Goal: Book appointment/travel/reservation

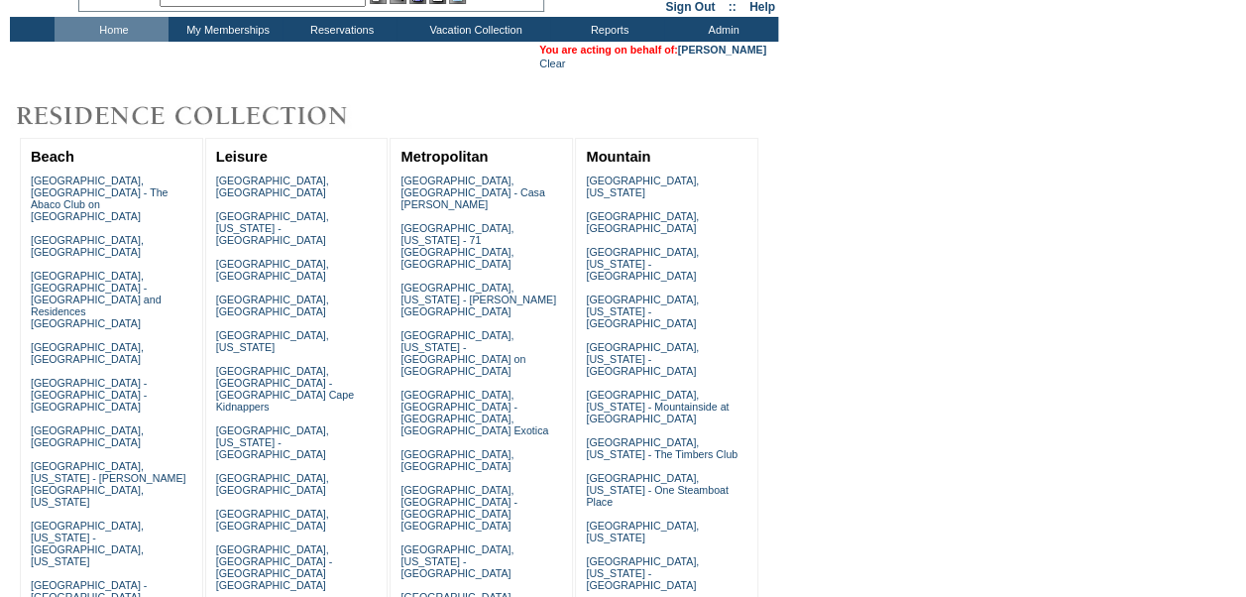
scroll to position [108, 0]
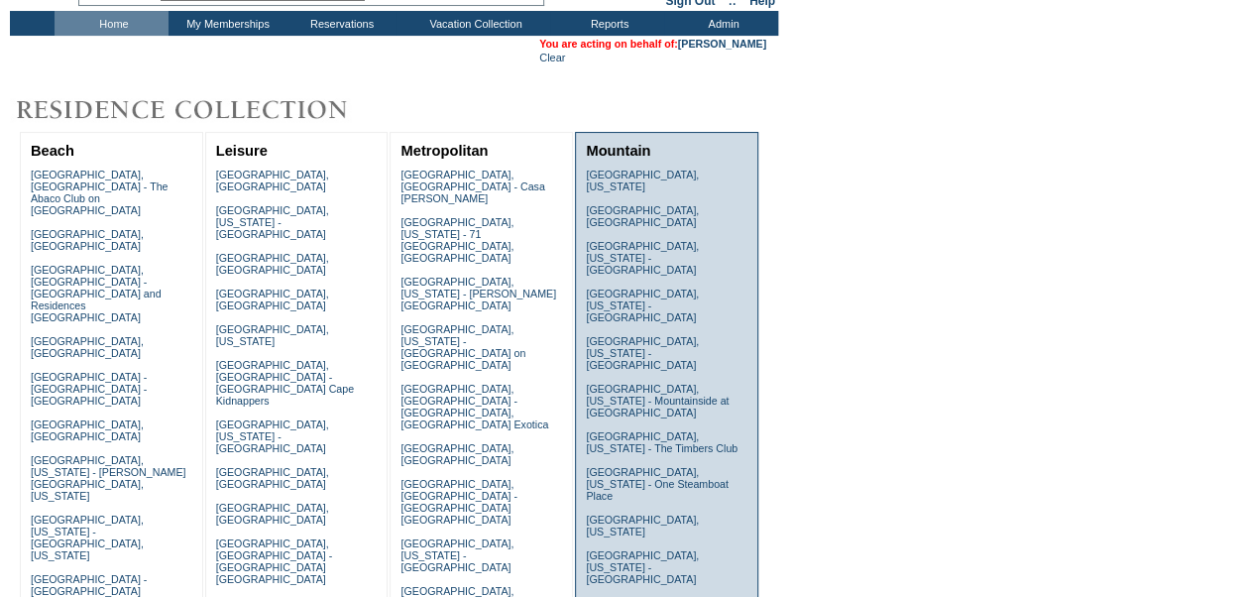
click at [649, 422] on td "[GEOGRAPHIC_DATA], [US_STATE] [GEOGRAPHIC_DATA], [GEOGRAPHIC_DATA] [GEOGRAPHIC_…" at bounding box center [666, 419] width 171 height 510
click at [644, 466] on link "[GEOGRAPHIC_DATA], [US_STATE] - One Steamboat Place" at bounding box center [657, 484] width 143 height 36
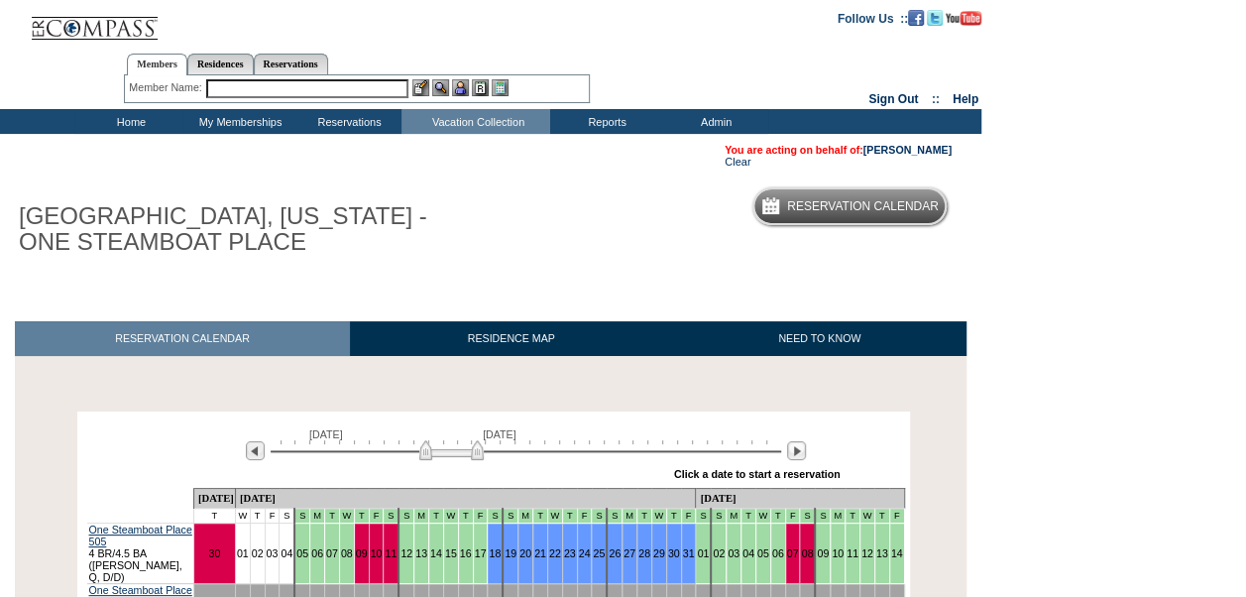
scroll to position [322, 0]
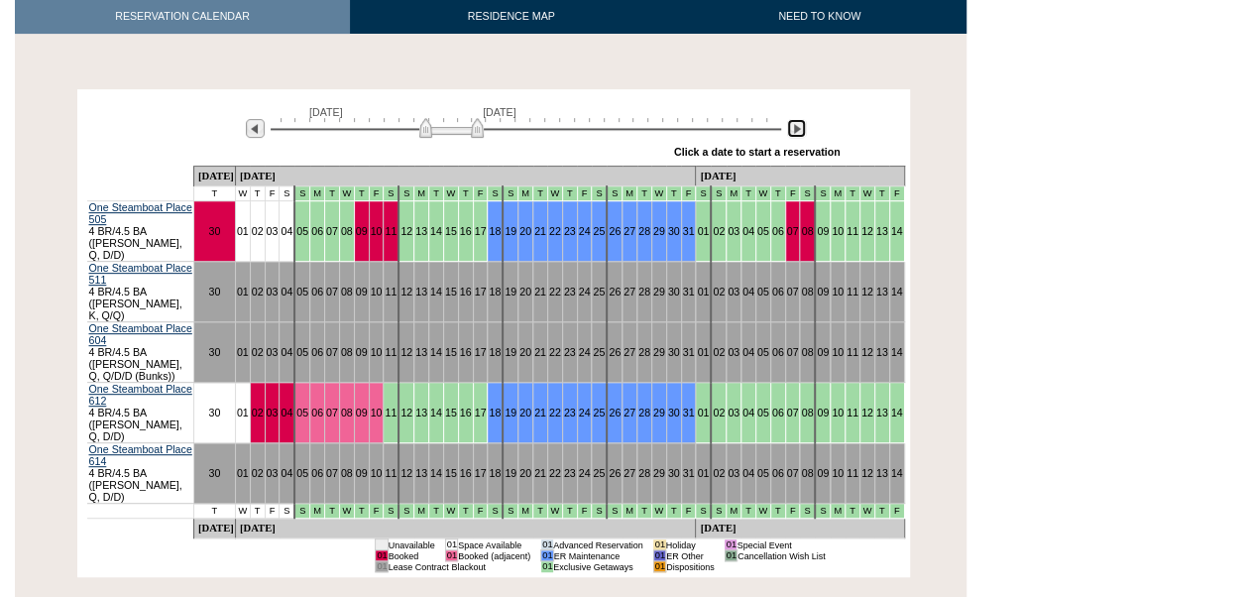
click at [789, 131] on img at bounding box center [796, 128] width 19 height 19
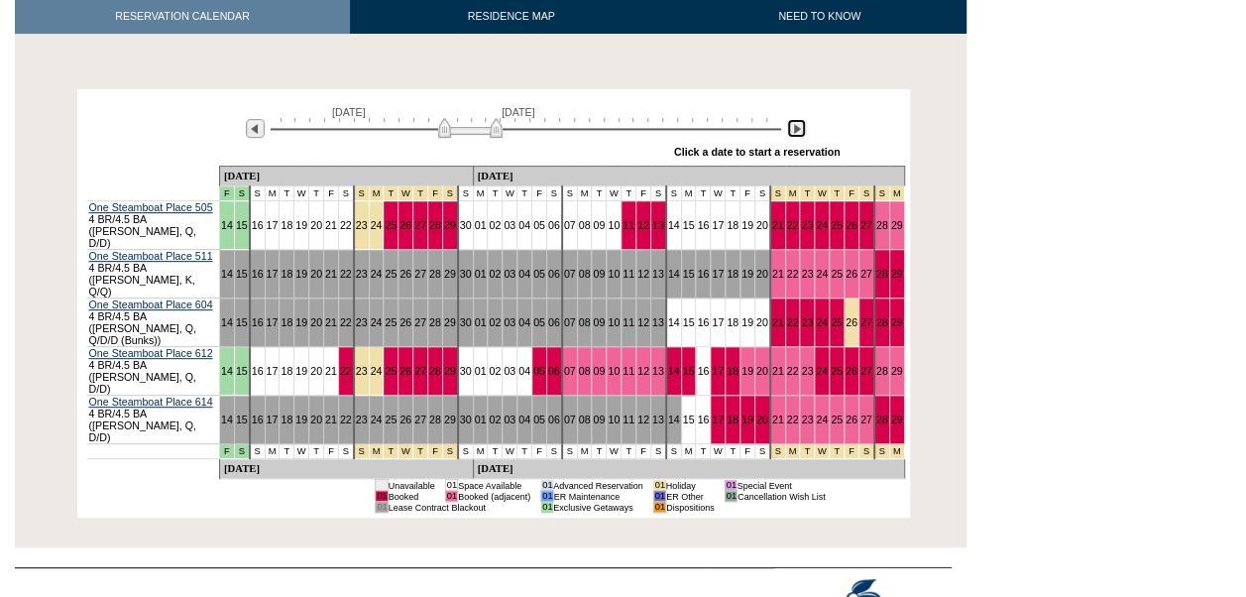
click at [789, 131] on img at bounding box center [796, 128] width 19 height 19
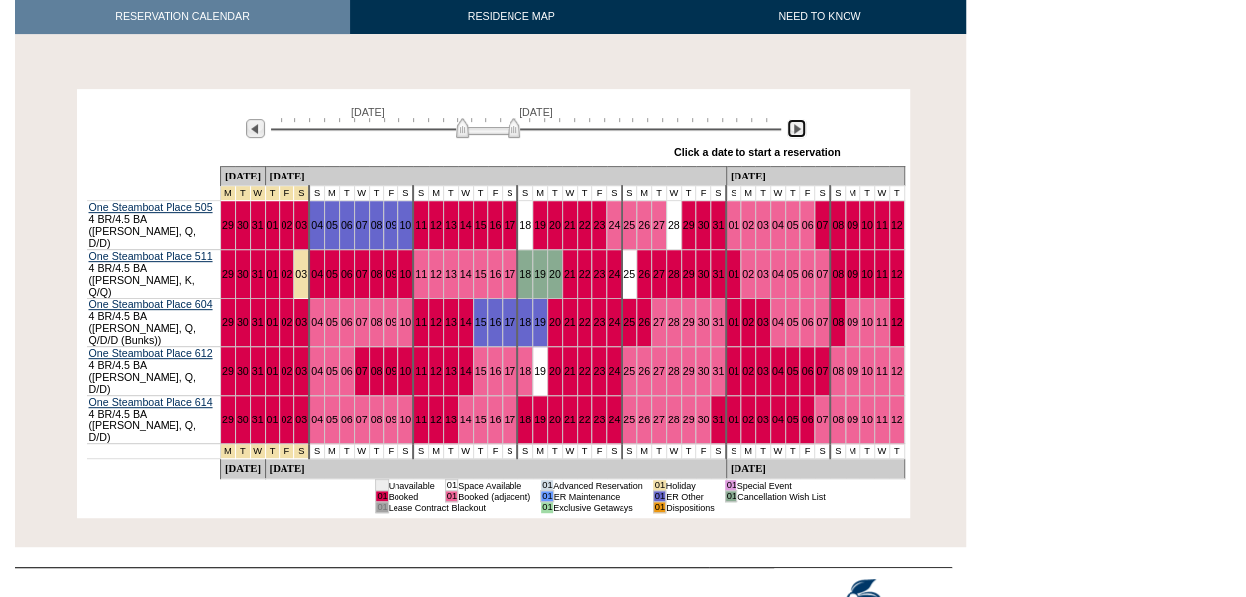
click at [789, 131] on img at bounding box center [796, 128] width 19 height 19
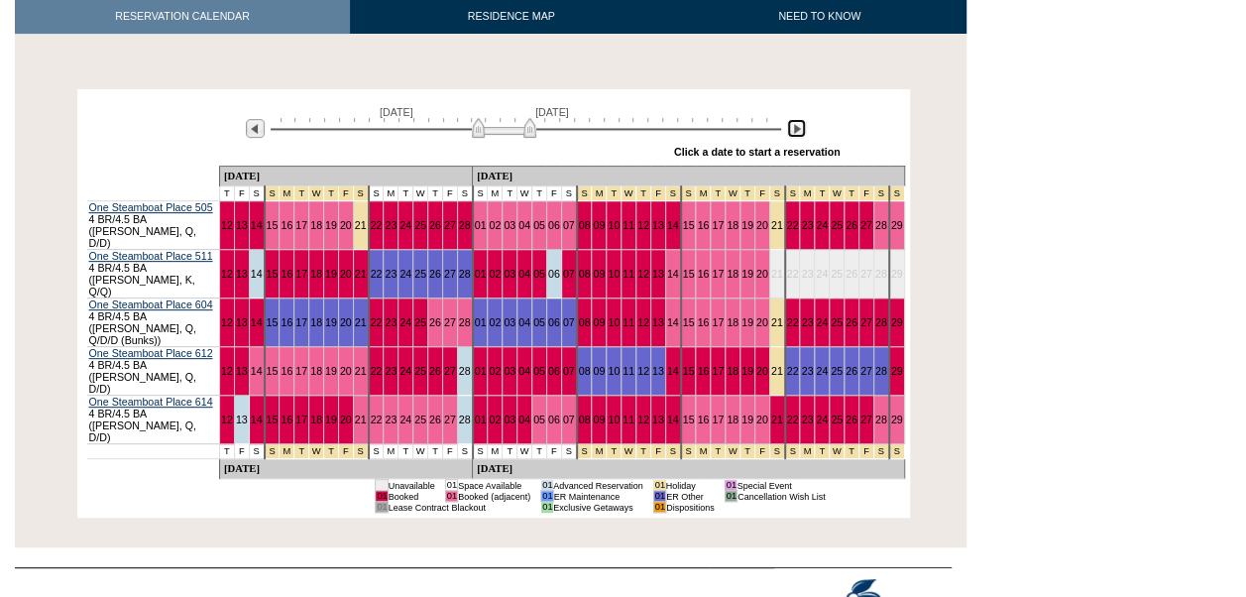
click at [479, 134] on img at bounding box center [504, 128] width 64 height 20
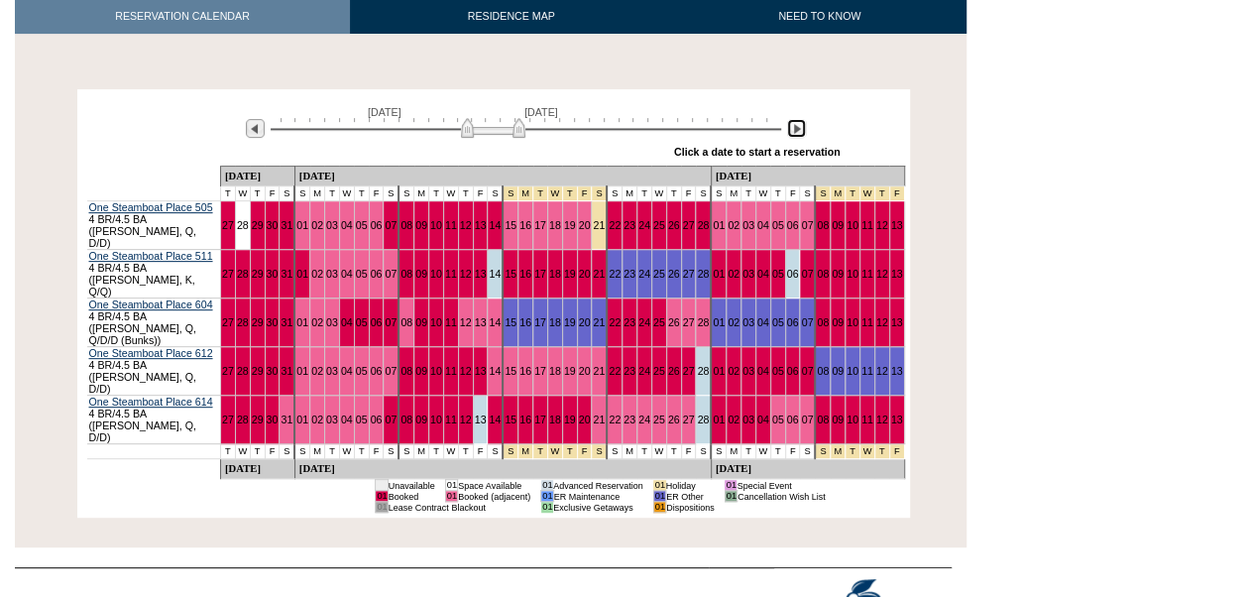
drag, startPoint x: 479, startPoint y: 131, endPoint x: 465, endPoint y: 137, distance: 15.1
click at [465, 137] on img at bounding box center [493, 128] width 64 height 20
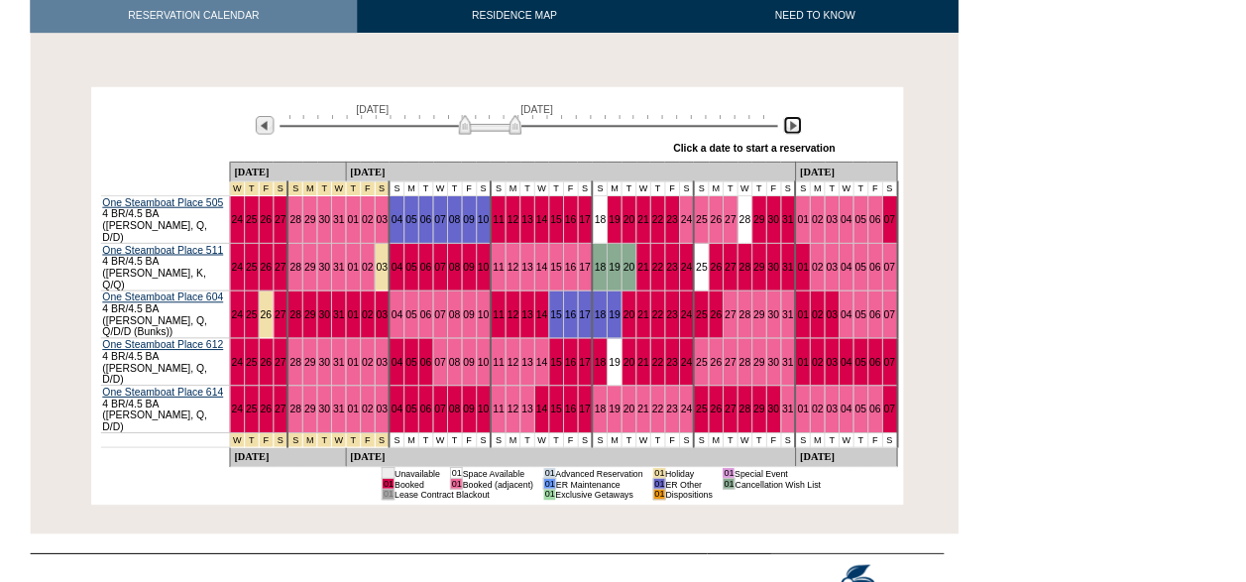
scroll to position [0, 0]
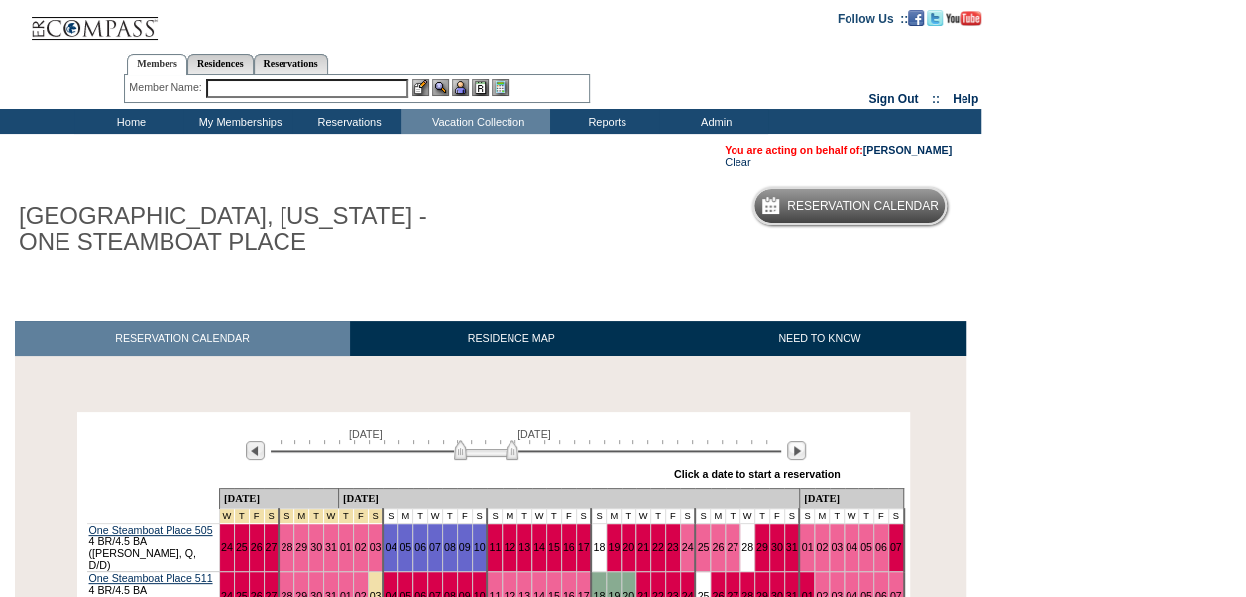
click at [266, 91] on input "text" at bounding box center [307, 88] width 202 height 19
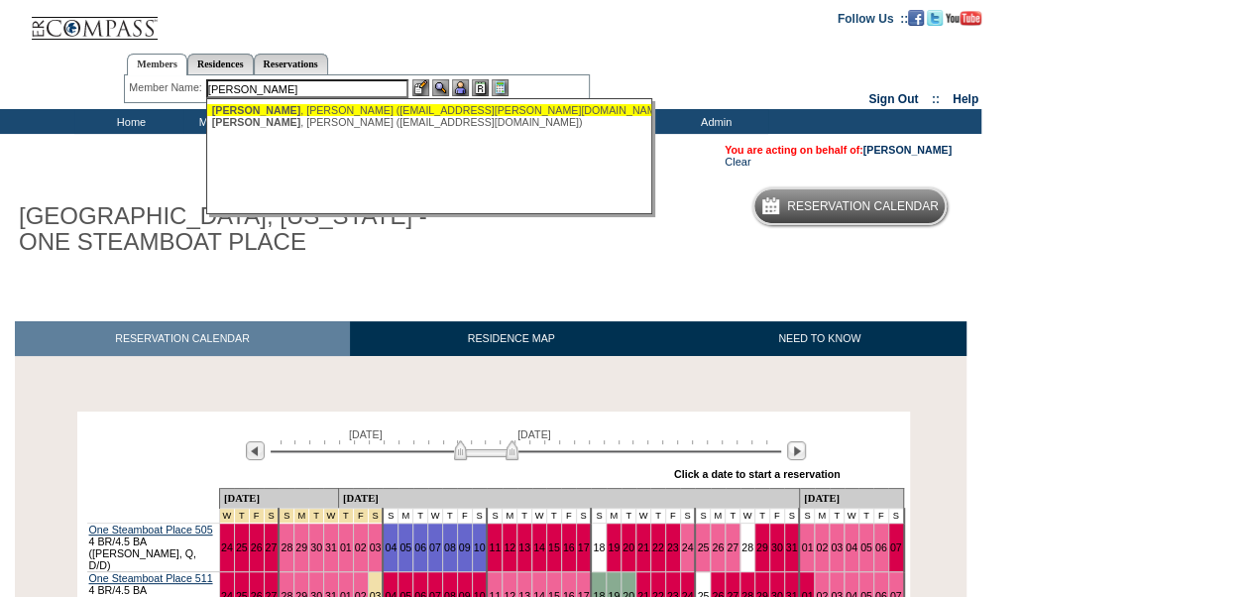
click at [265, 110] on div "DeSart , Greg (gdesart@cox.net)" at bounding box center [430, 110] width 436 height 12
type input "DeSart, Greg (gdesart@cox.net)"
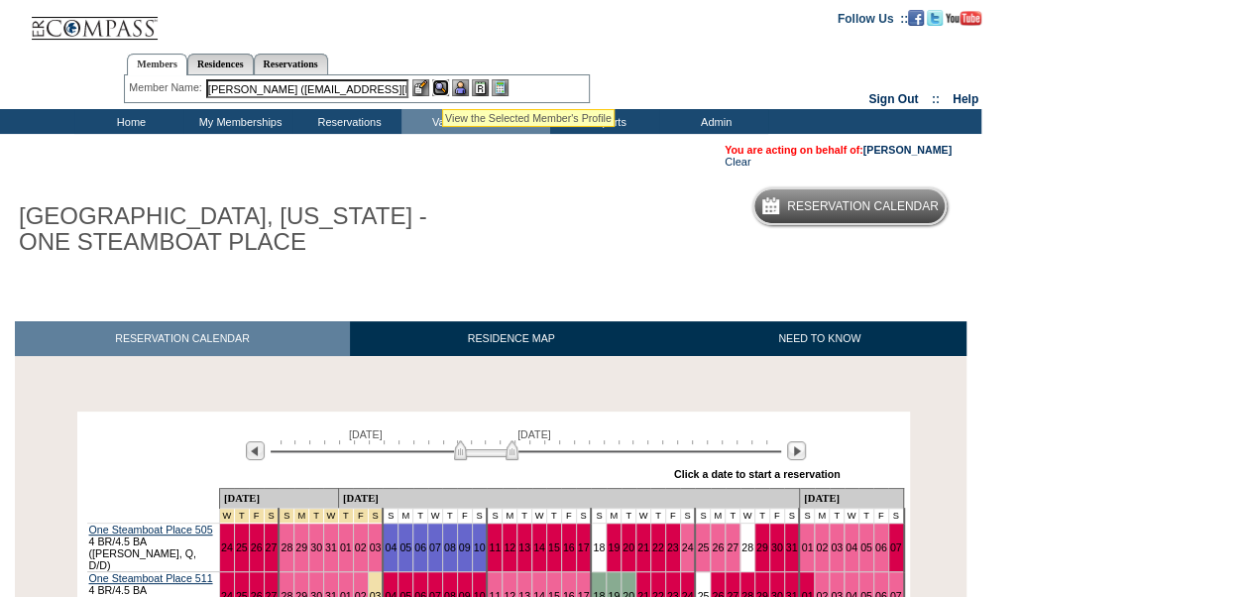
click at [442, 84] on img at bounding box center [440, 87] width 17 height 17
